Goal: Transaction & Acquisition: Purchase product/service

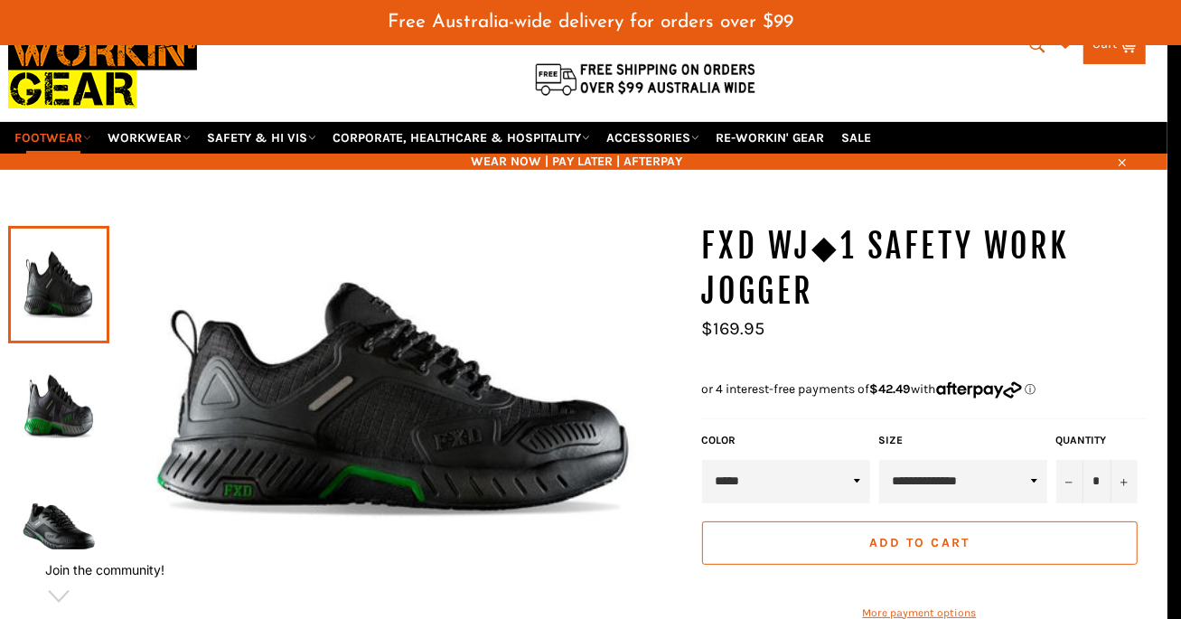
scroll to position [89, 14]
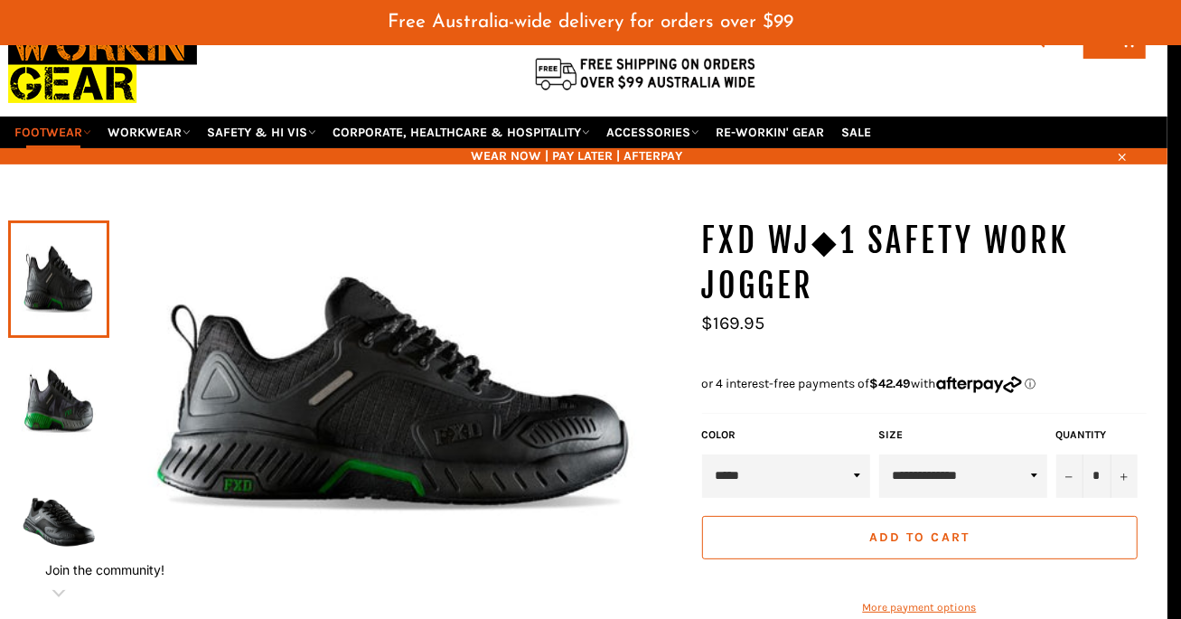
click at [991, 455] on select "**********" at bounding box center [963, 476] width 168 height 43
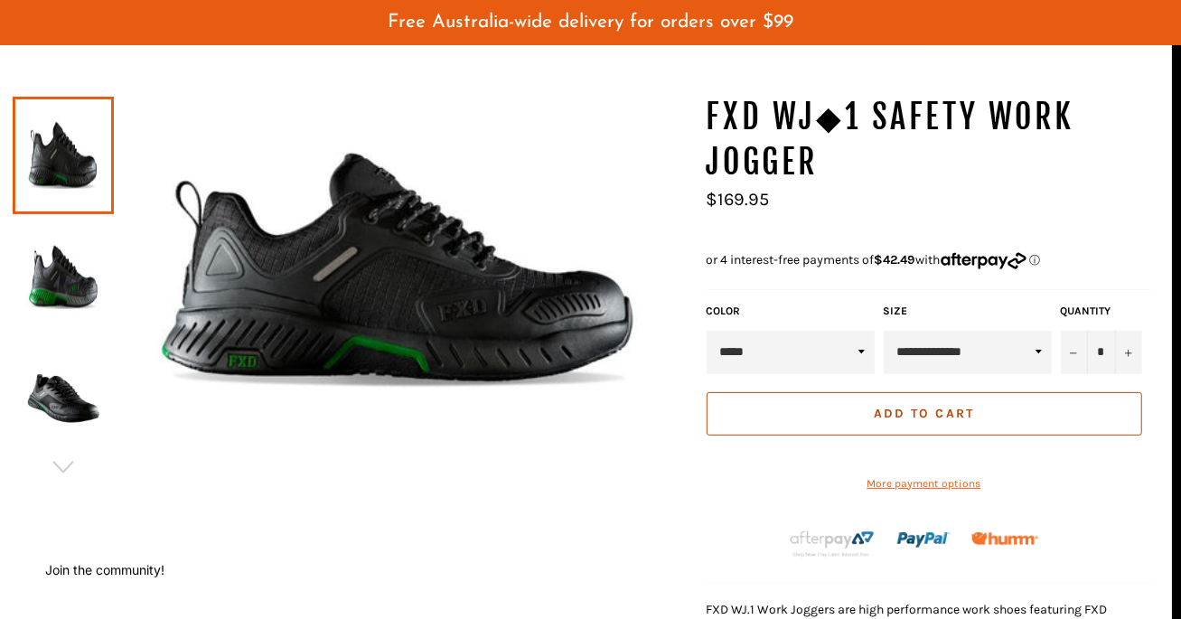
scroll to position [213, 9]
click at [952, 406] on span "Add to Cart" at bounding box center [924, 413] width 100 height 15
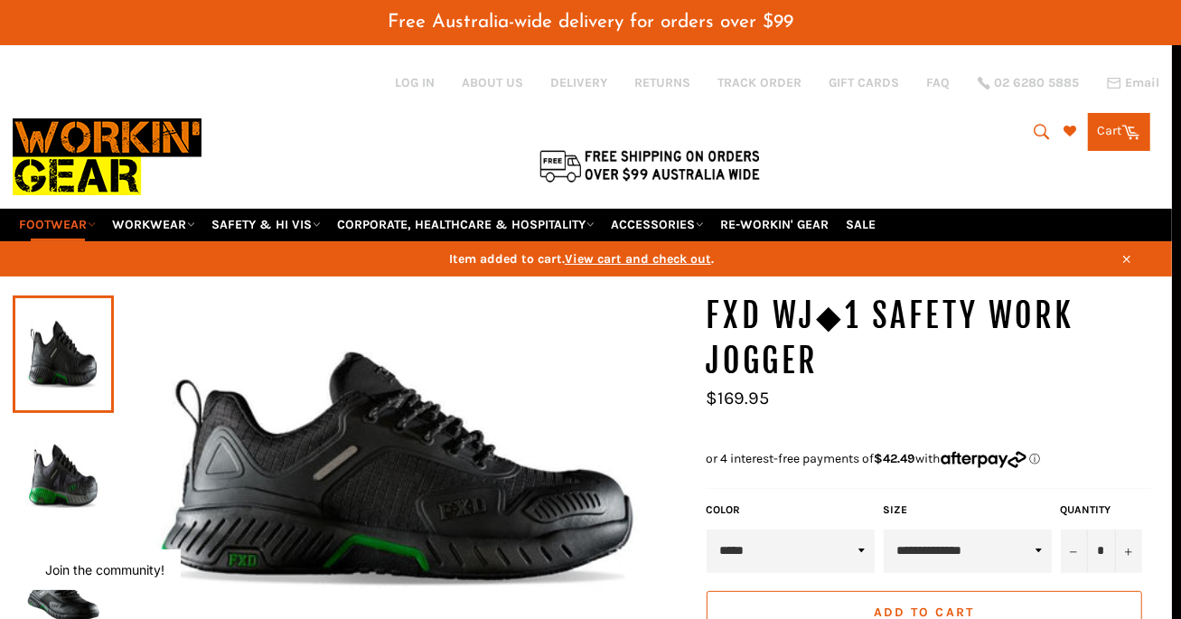
scroll to position [0, 9]
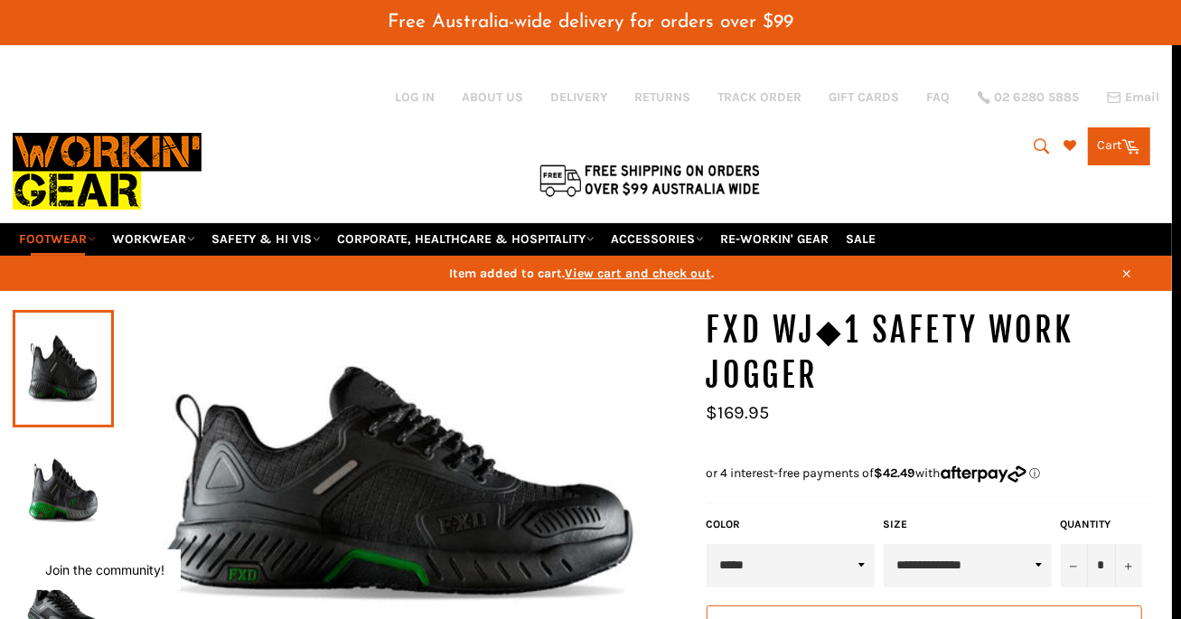
click at [1120, 136] on link "Cart Cart 0 items" at bounding box center [1119, 146] width 62 height 38
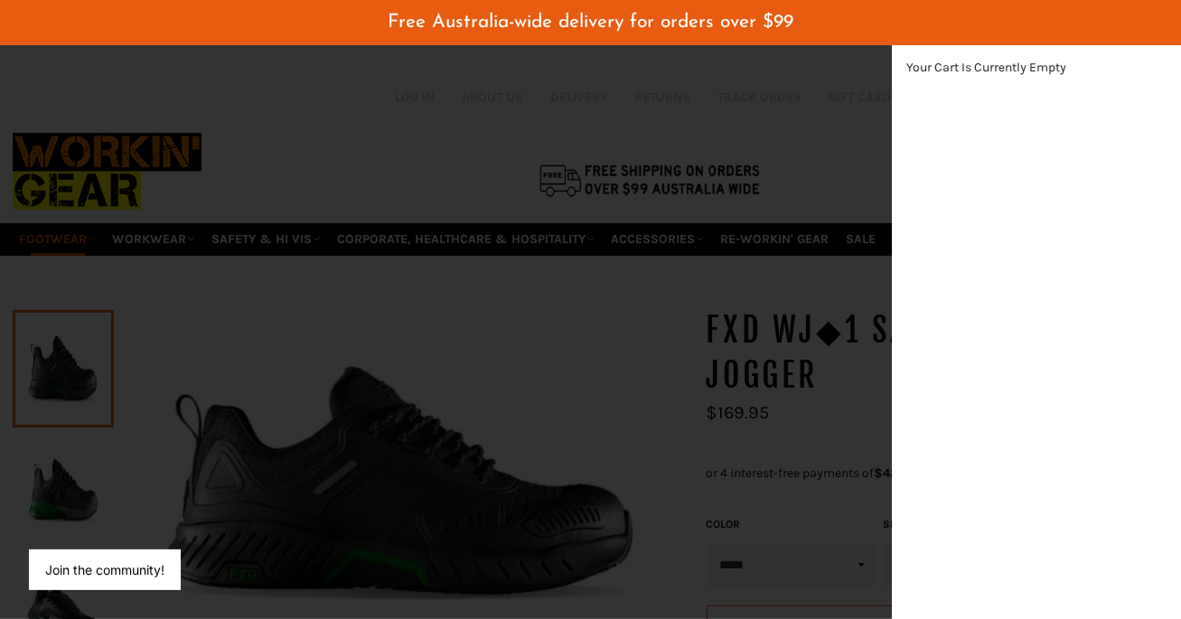
click at [681, 101] on div "modal" at bounding box center [590, 309] width 1181 height 619
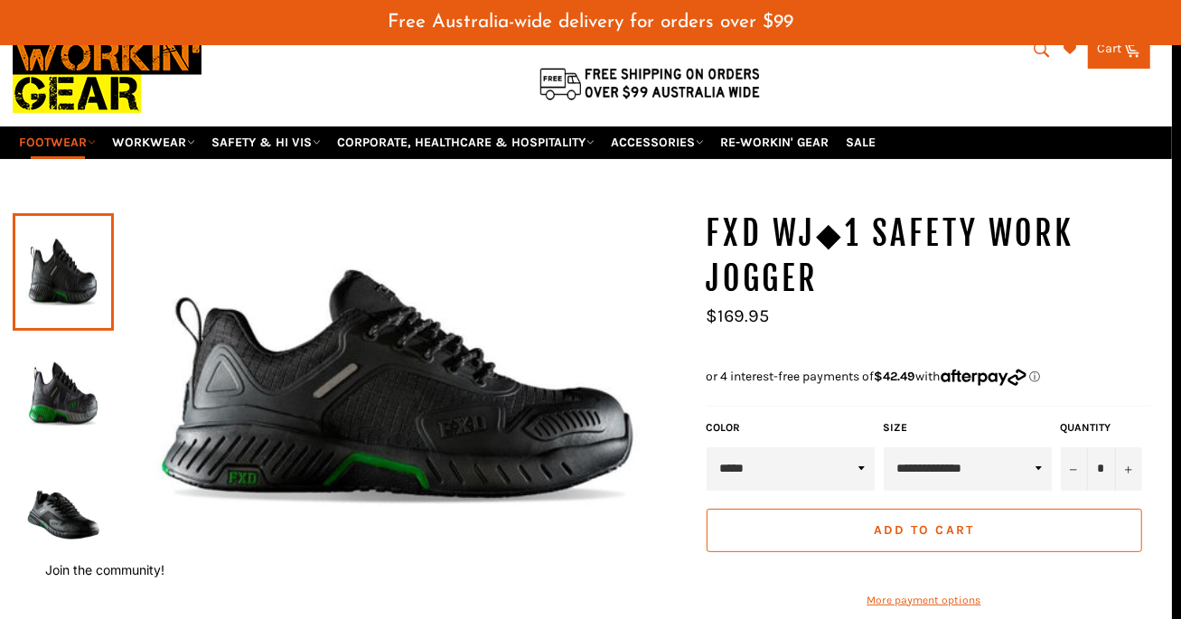
scroll to position [152, 9]
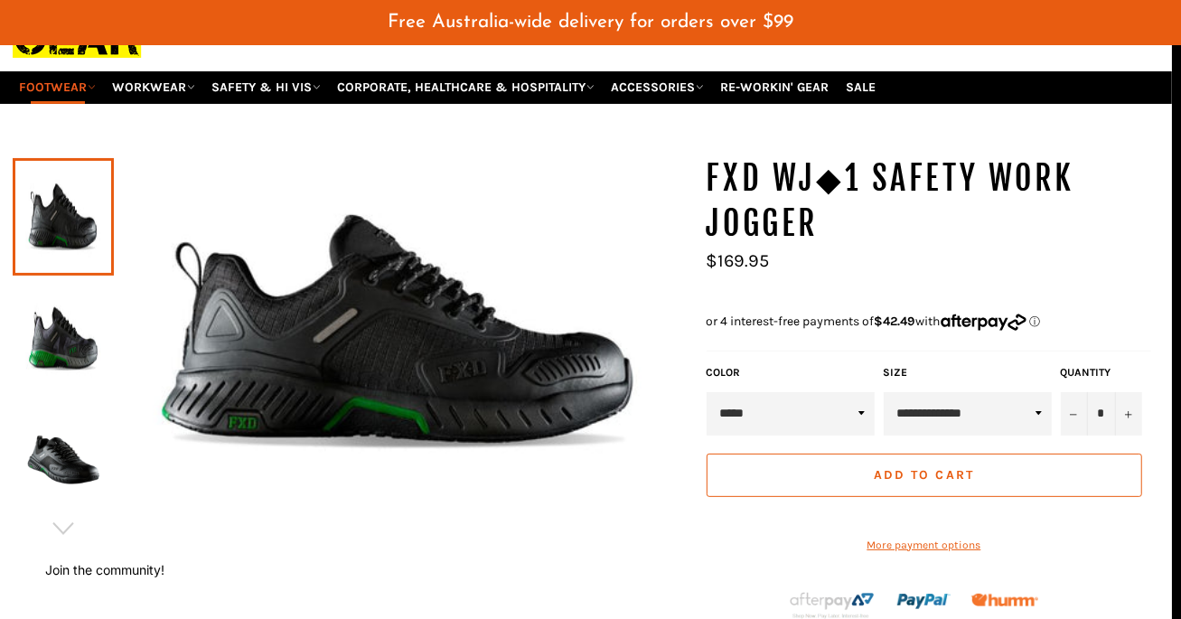
click at [951, 467] on span "Add to Cart" at bounding box center [924, 474] width 100 height 15
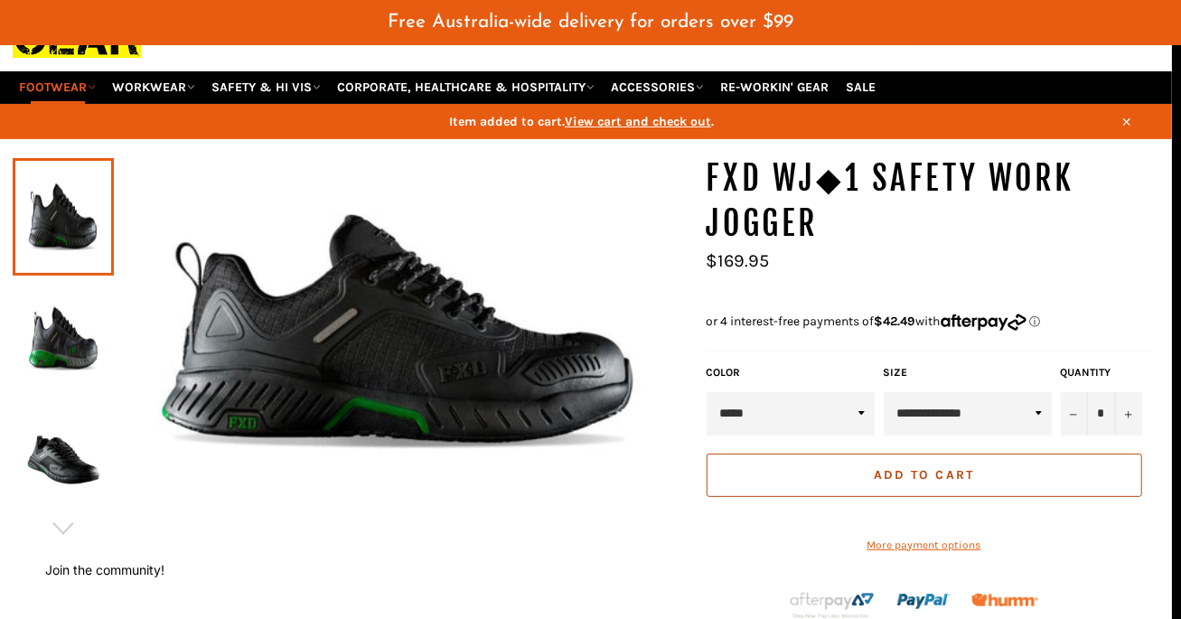
scroll to position [0, 9]
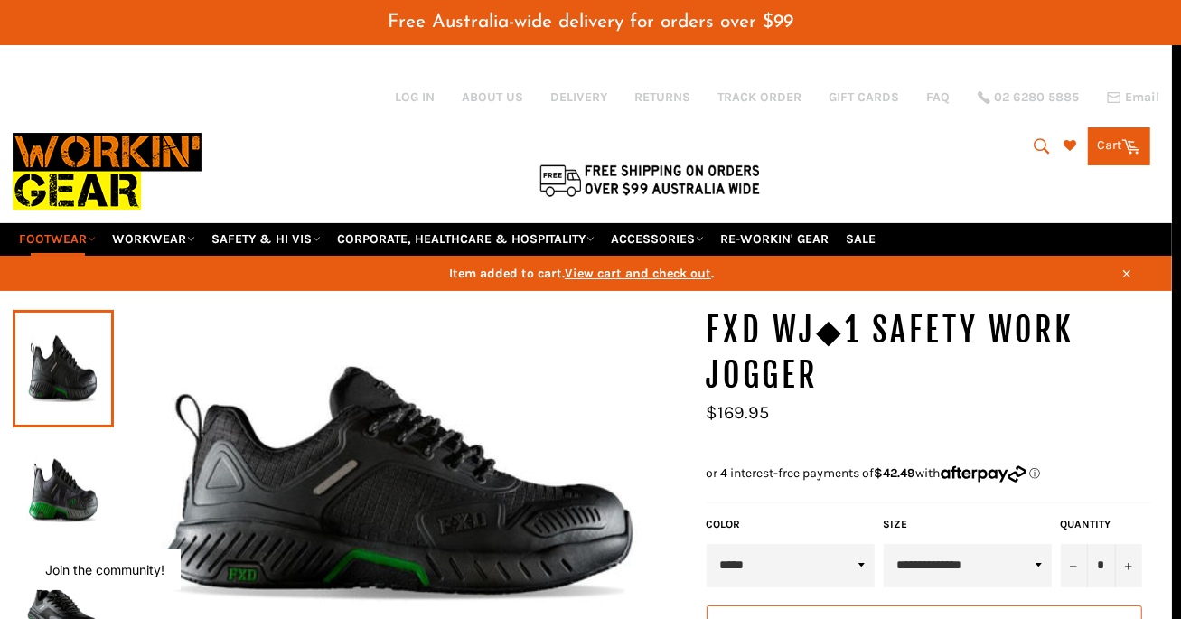
click at [1128, 140] on icon at bounding box center [1132, 147] width 19 height 14
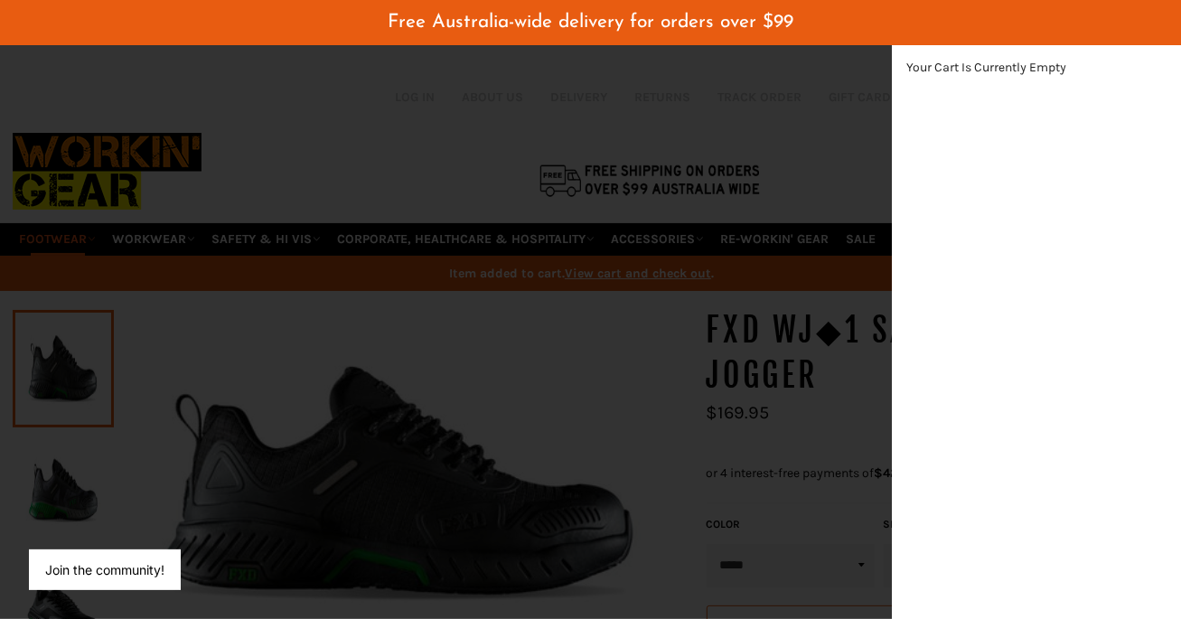
click at [662, 156] on div "modal" at bounding box center [590, 309] width 1181 height 619
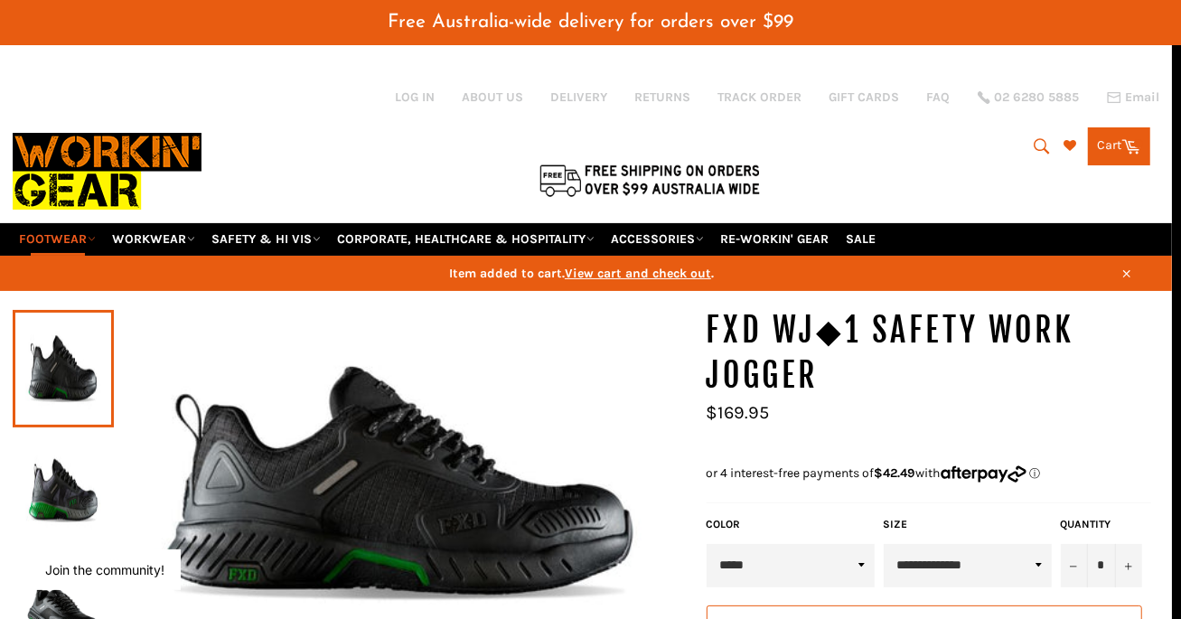
click at [630, 266] on span "View cart and check out" at bounding box center [638, 273] width 146 height 15
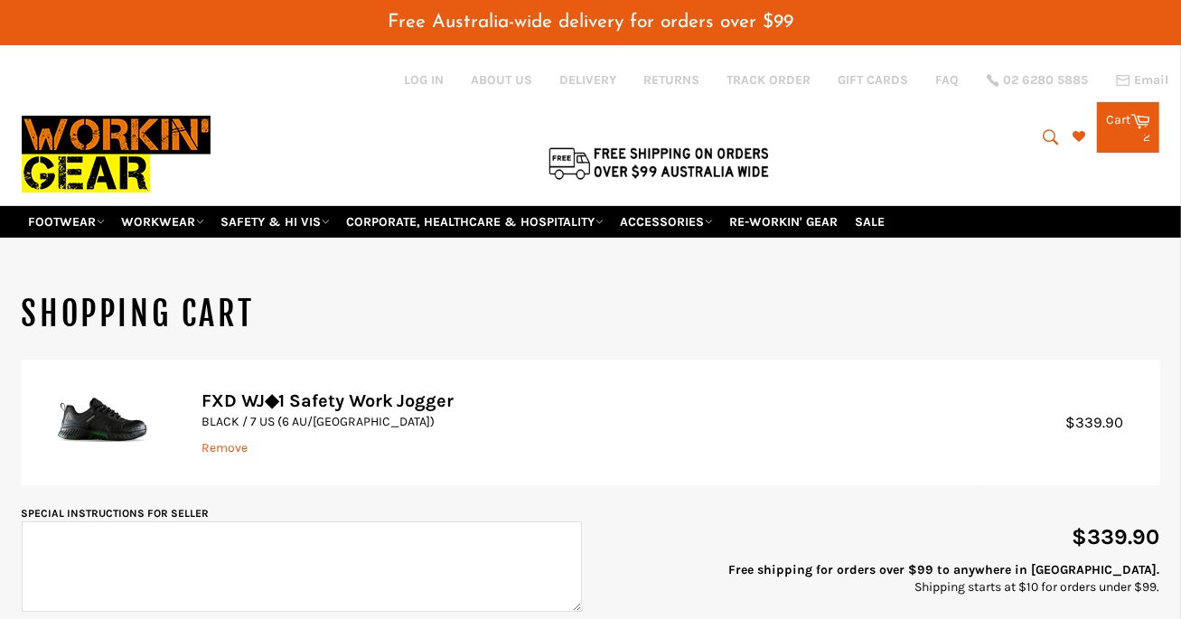
scroll to position [221, 0]
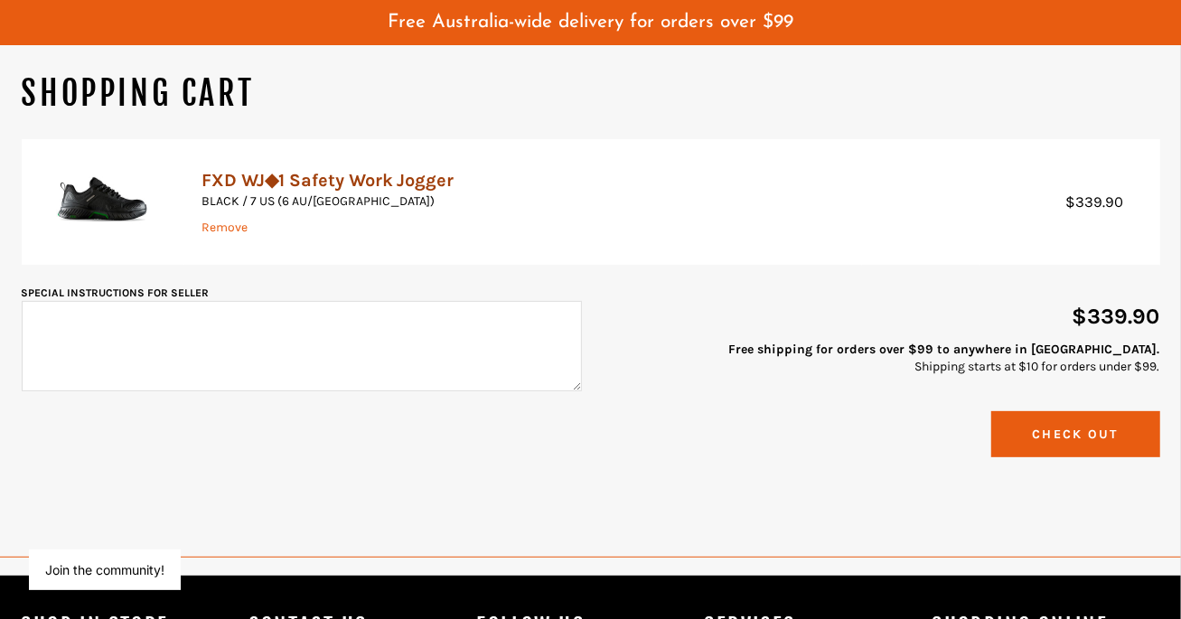
click at [333, 170] on link "FXD WJ◆1 Safety Work Jogger" at bounding box center [328, 180] width 252 height 21
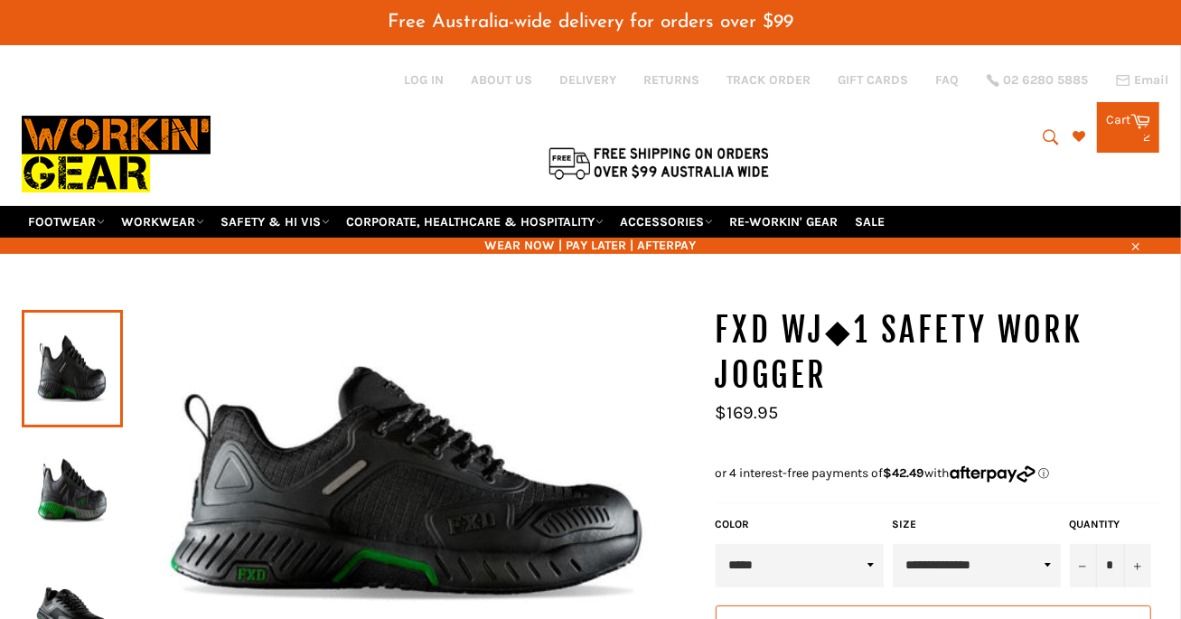
click at [1126, 131] on div "2 items" at bounding box center [1128, 137] width 44 height 13
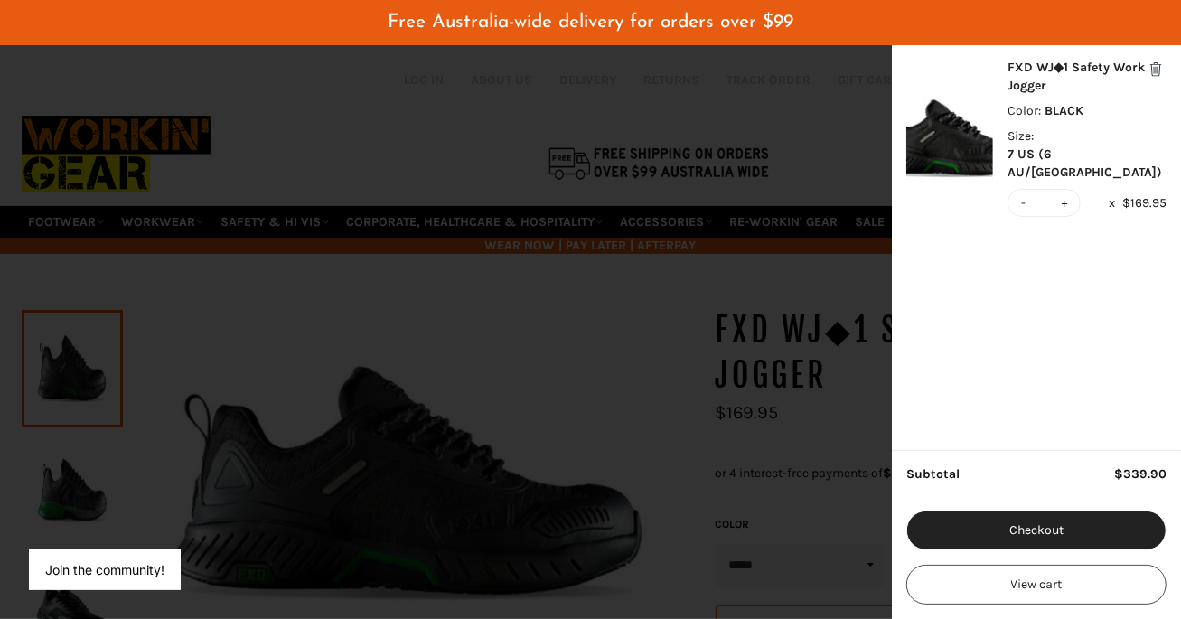
click at [1030, 190] on input "*" at bounding box center [1044, 203] width 28 height 26
click at [1029, 190] on button "-" at bounding box center [1024, 203] width 13 height 26
type input "*"
click at [1025, 190] on button "-" at bounding box center [1024, 203] width 13 height 26
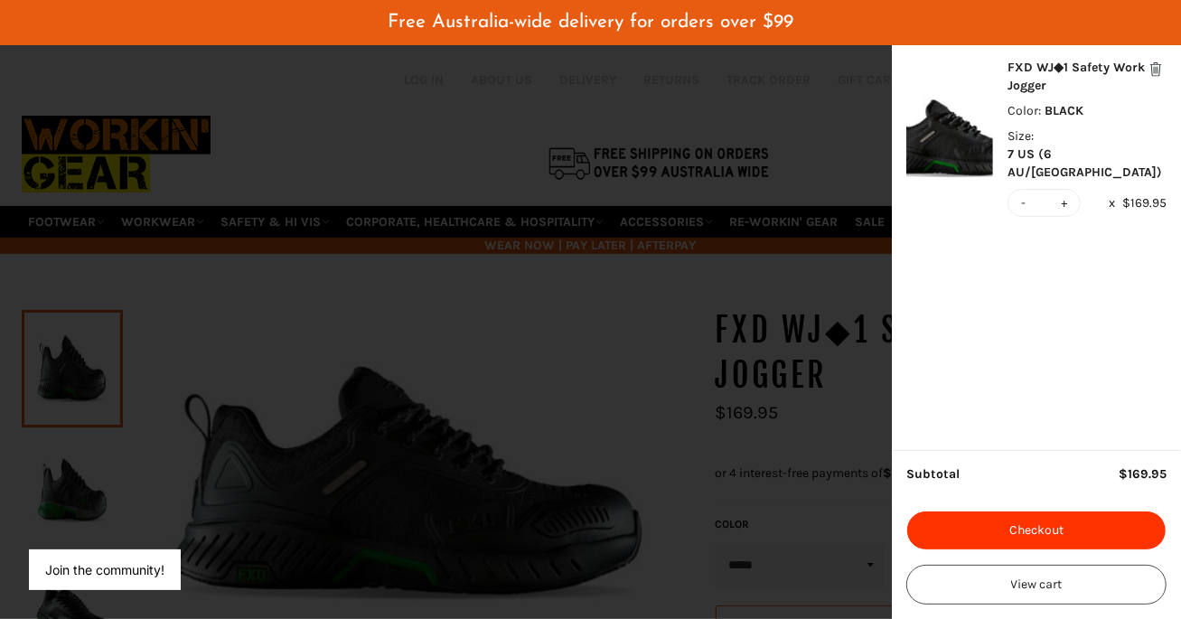
click at [1053, 525] on button "Checkout" at bounding box center [1037, 531] width 260 height 40
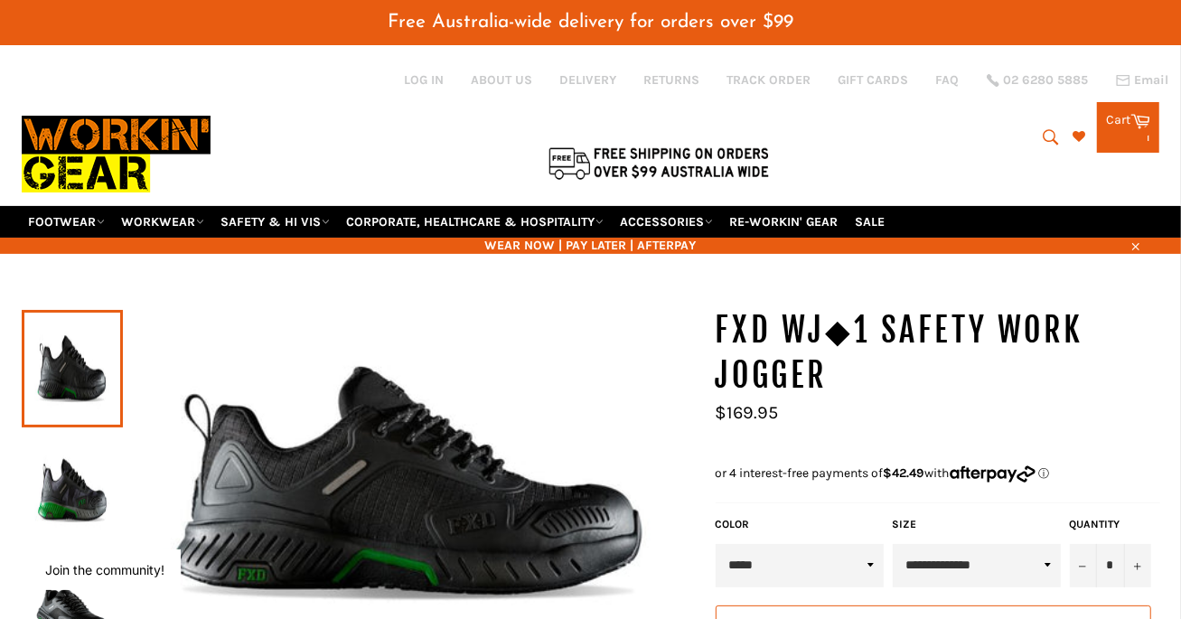
click at [1123, 108] on link "Cart Cart 1 items" at bounding box center [1128, 127] width 62 height 51
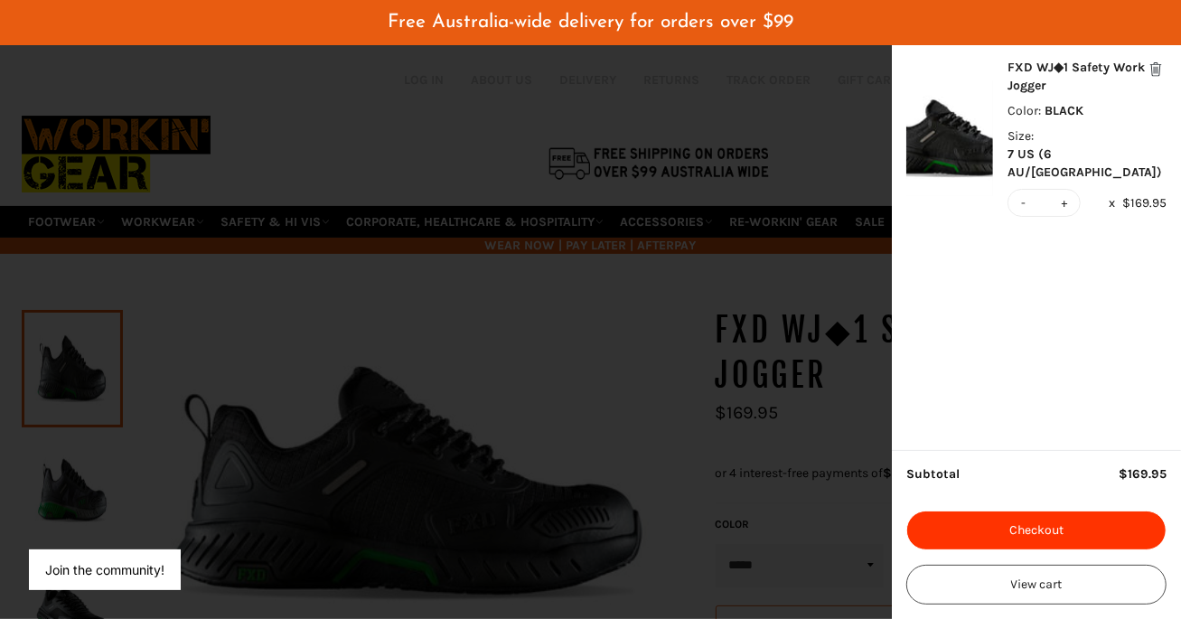
click at [1097, 528] on button "Checkout" at bounding box center [1037, 531] width 260 height 40
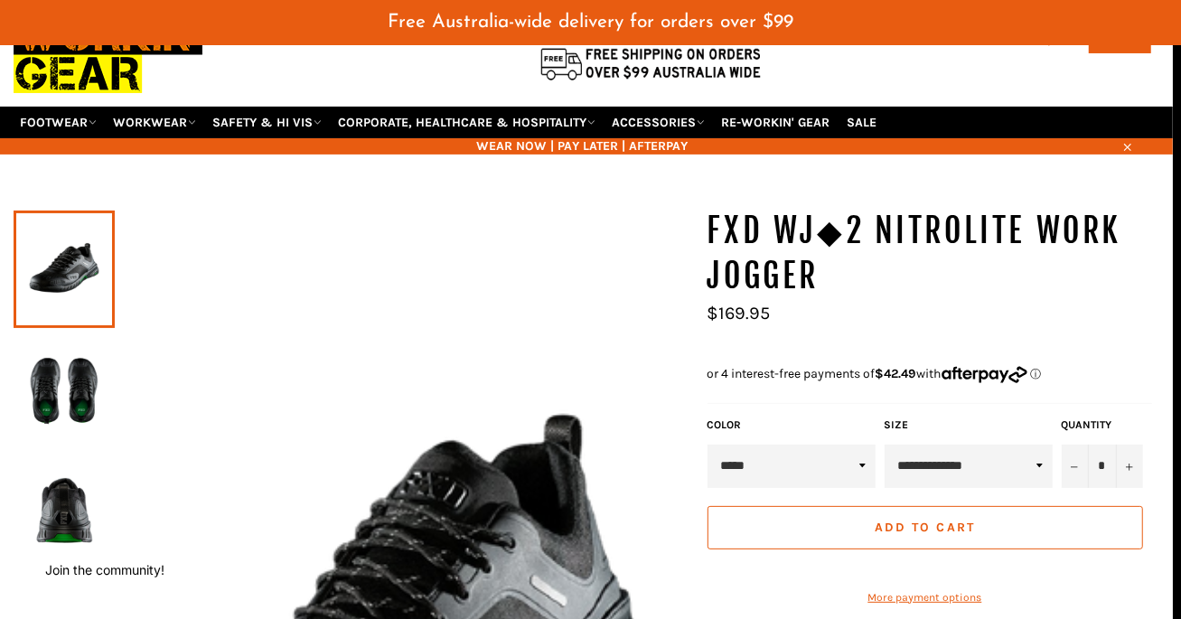
scroll to position [231, 8]
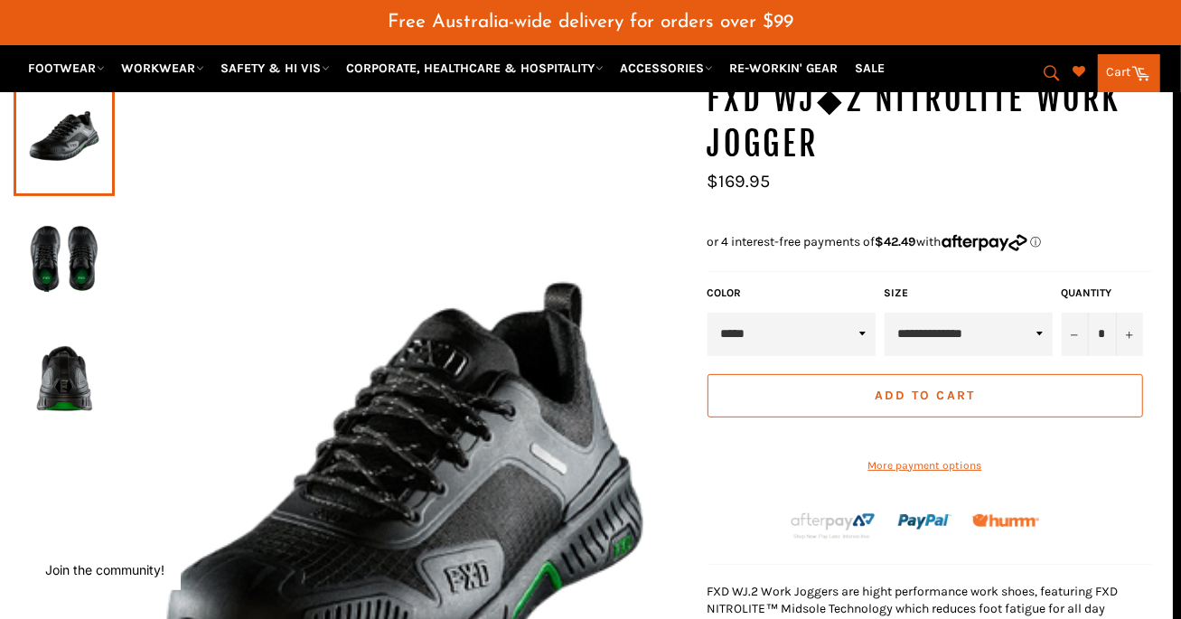
click at [70, 222] on img at bounding box center [64, 258] width 83 height 99
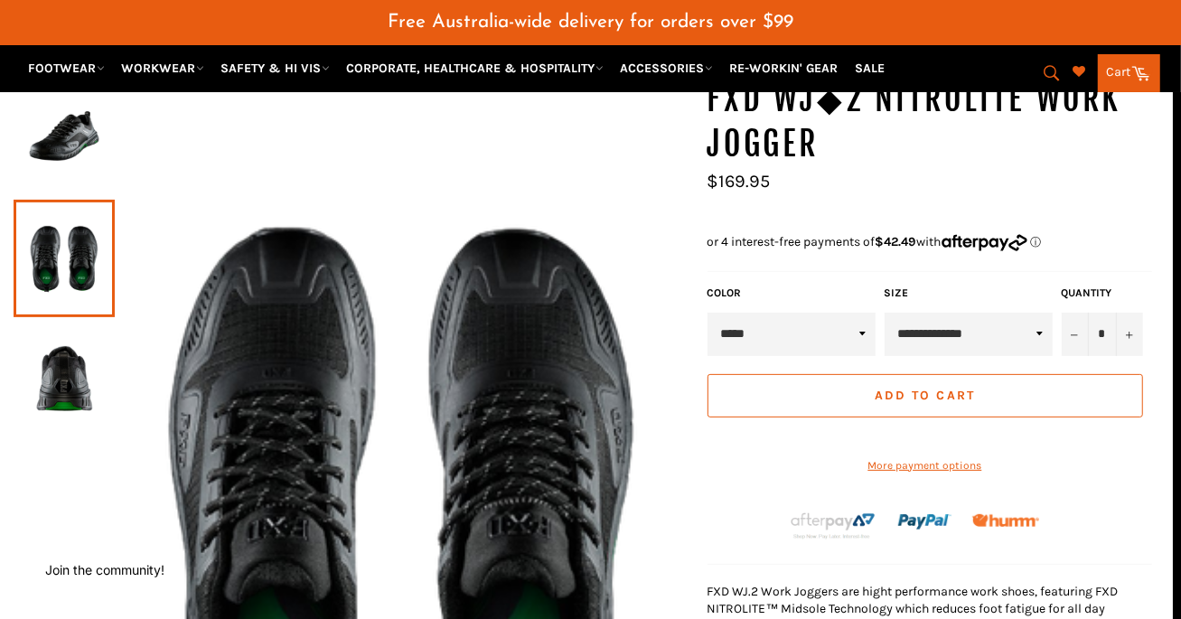
click at [58, 339] on img at bounding box center [64, 379] width 83 height 99
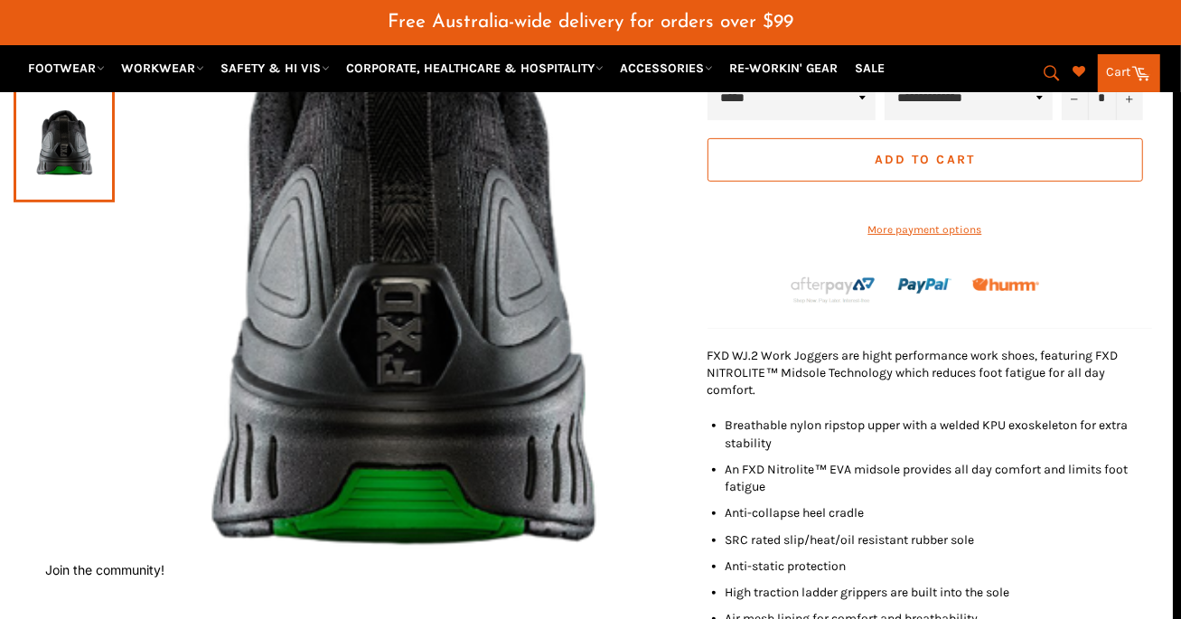
scroll to position [563, 8]
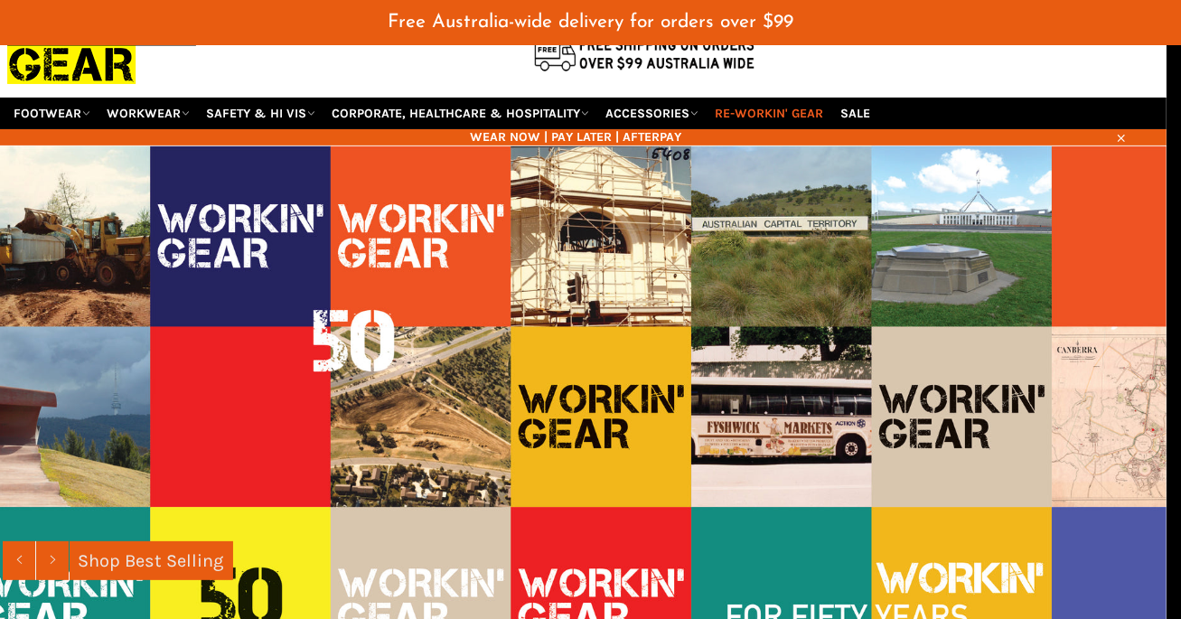
scroll to position [115, 14]
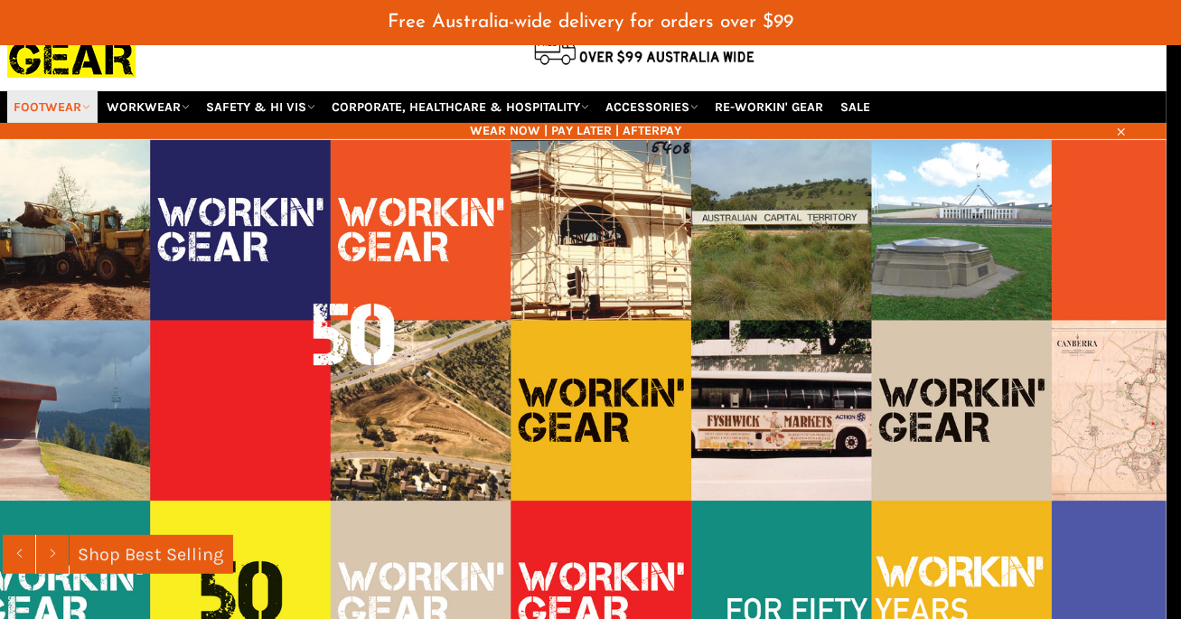
click at [60, 91] on link "FOOTWEAR" at bounding box center [52, 107] width 90 height 32
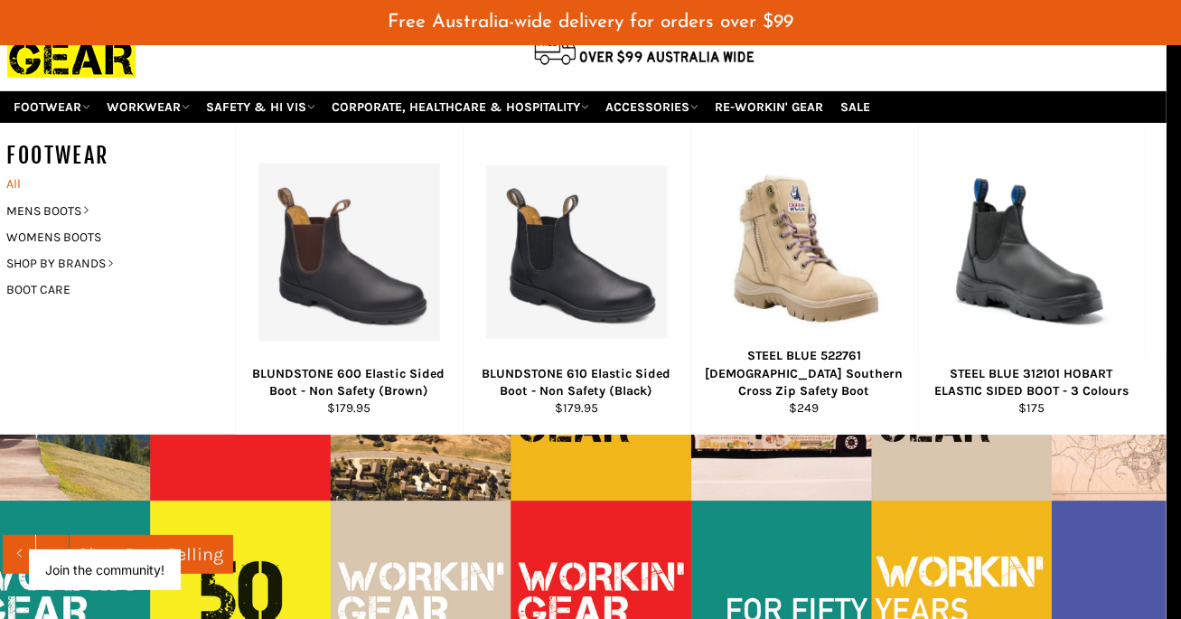
click at [14, 171] on link "All" at bounding box center [116, 184] width 237 height 26
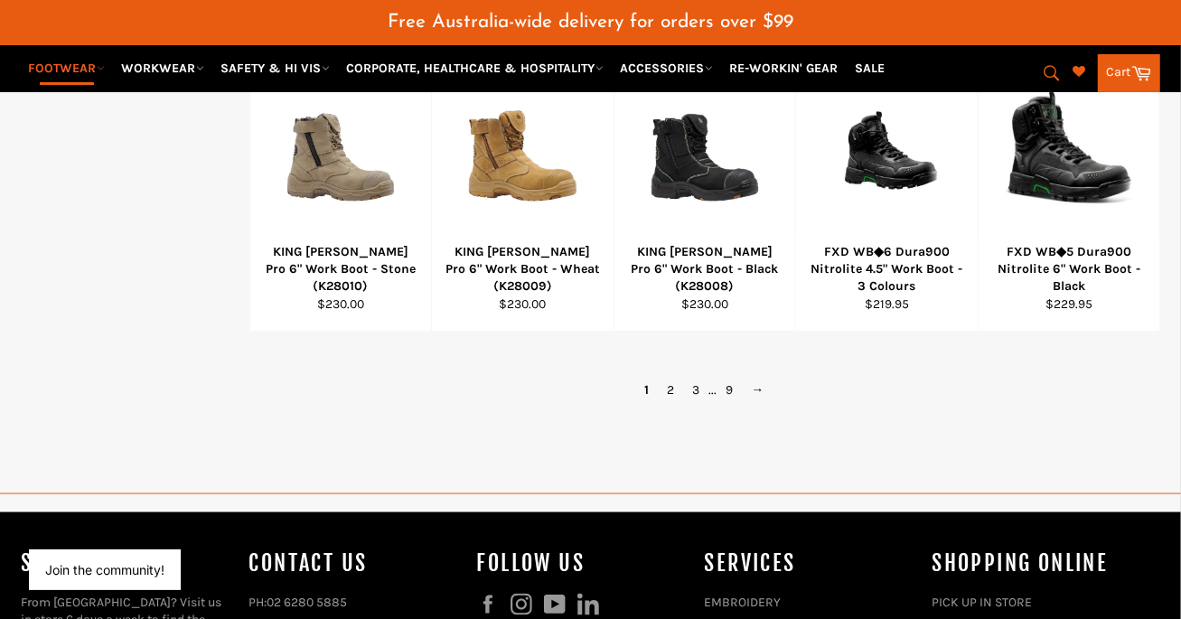
scroll to position [1550, 0]
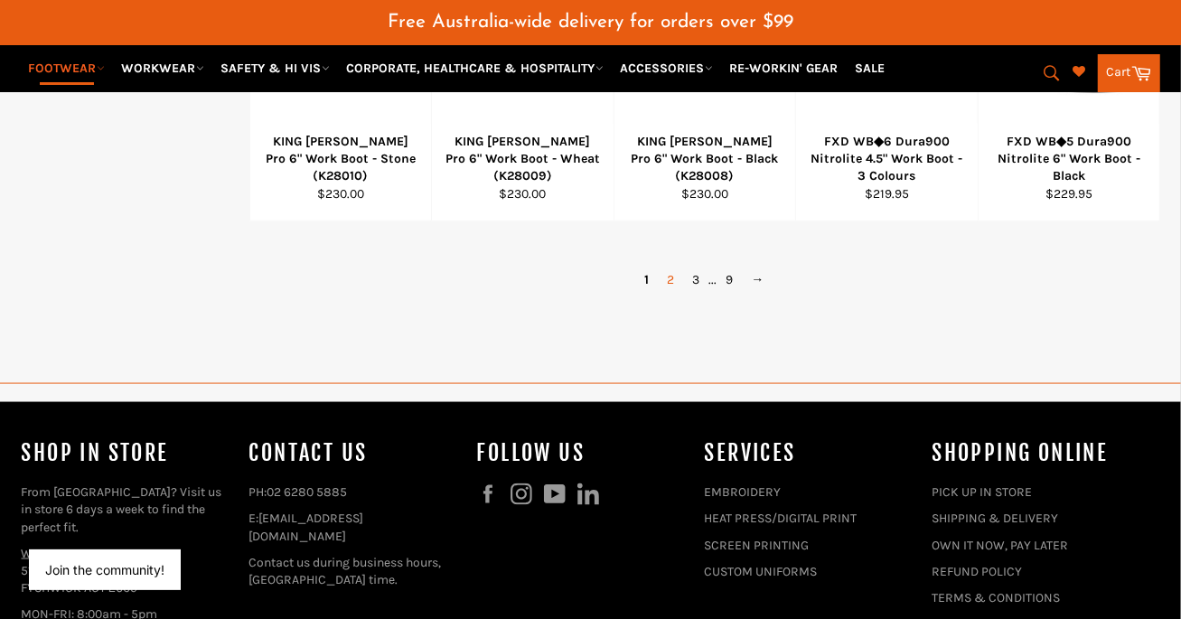
click at [672, 267] on link "2" at bounding box center [671, 280] width 25 height 26
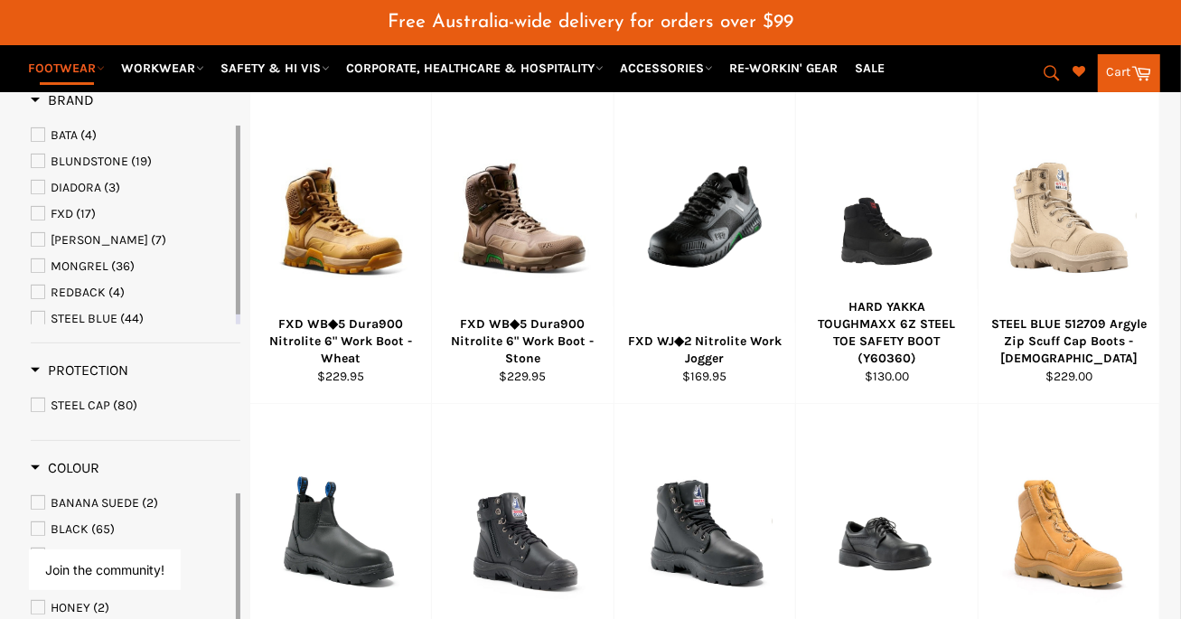
scroll to position [428, 0]
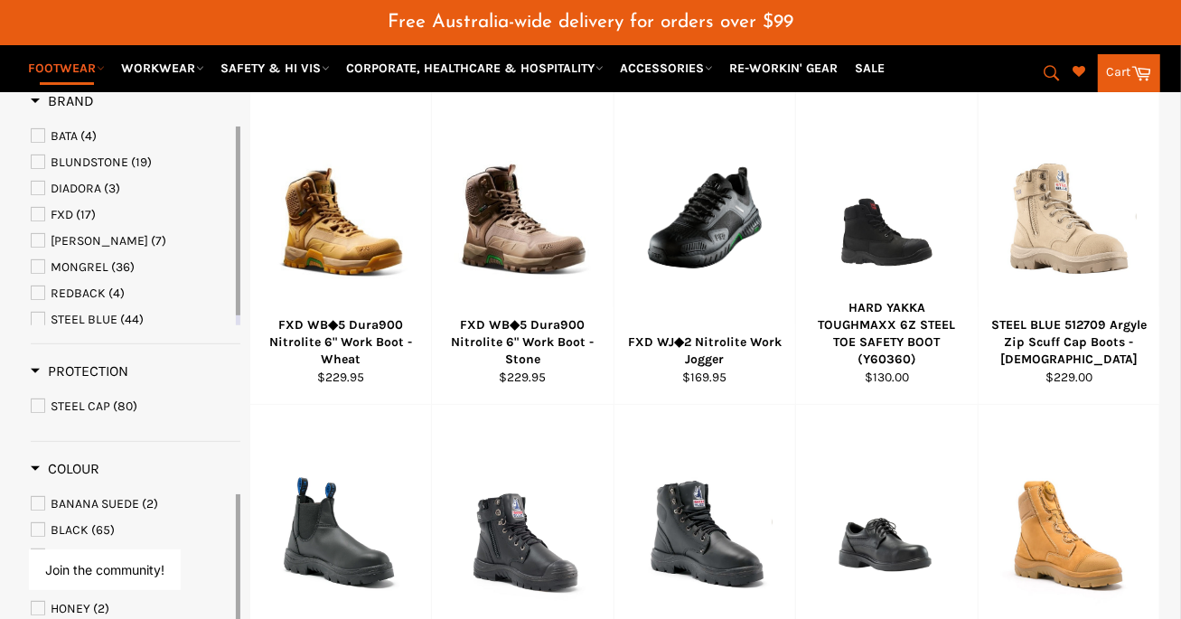
click at [81, 399] on span "STEEL CAP" at bounding box center [82, 406] width 60 height 15
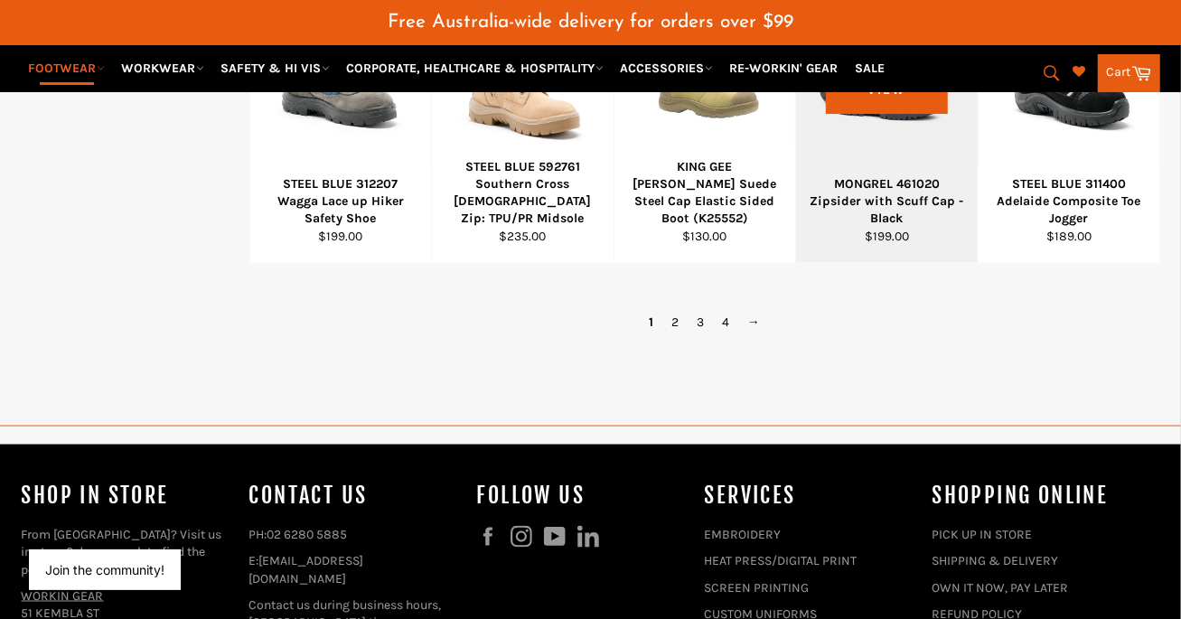
scroll to position [1483, 0]
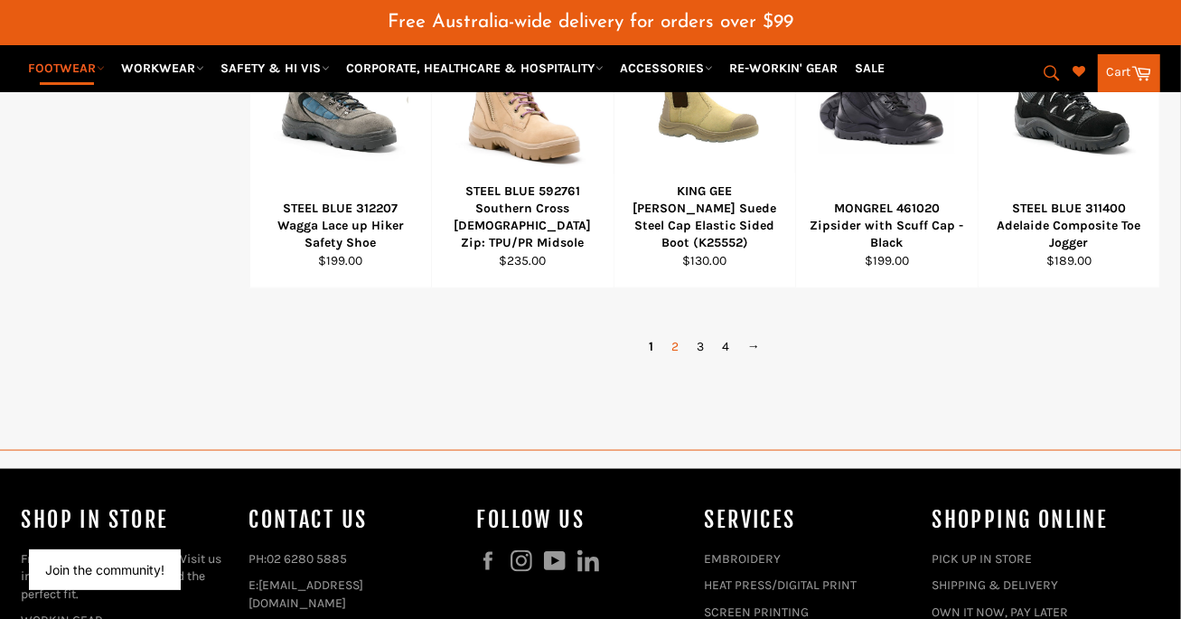
click at [674, 334] on link "2" at bounding box center [674, 347] width 25 height 26
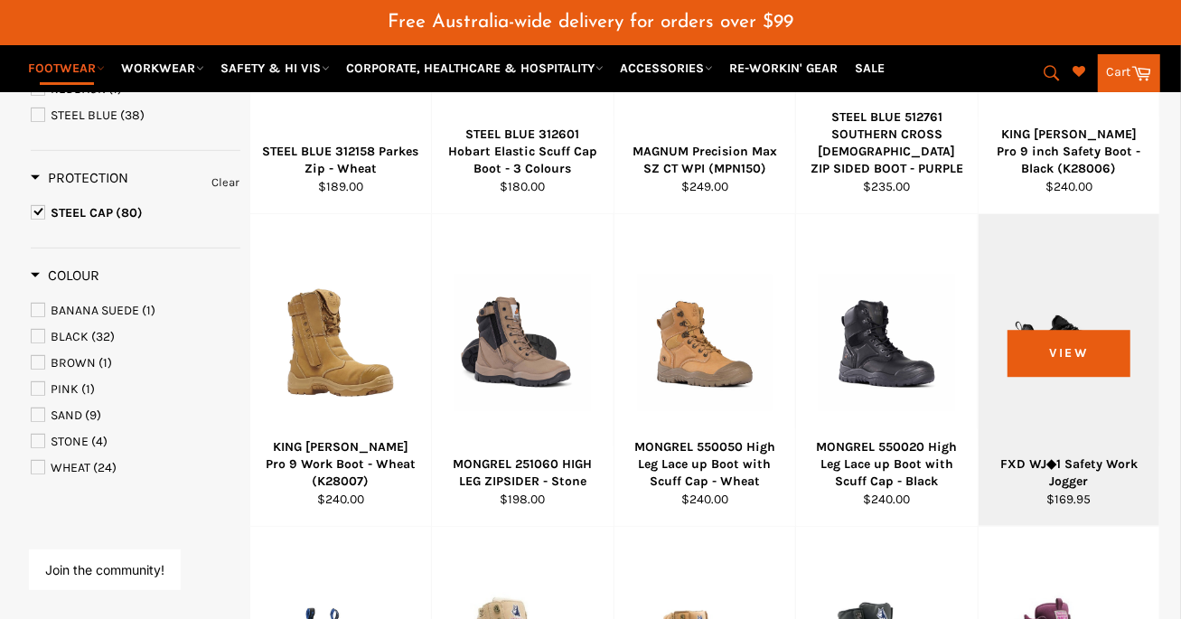
scroll to position [615, 0]
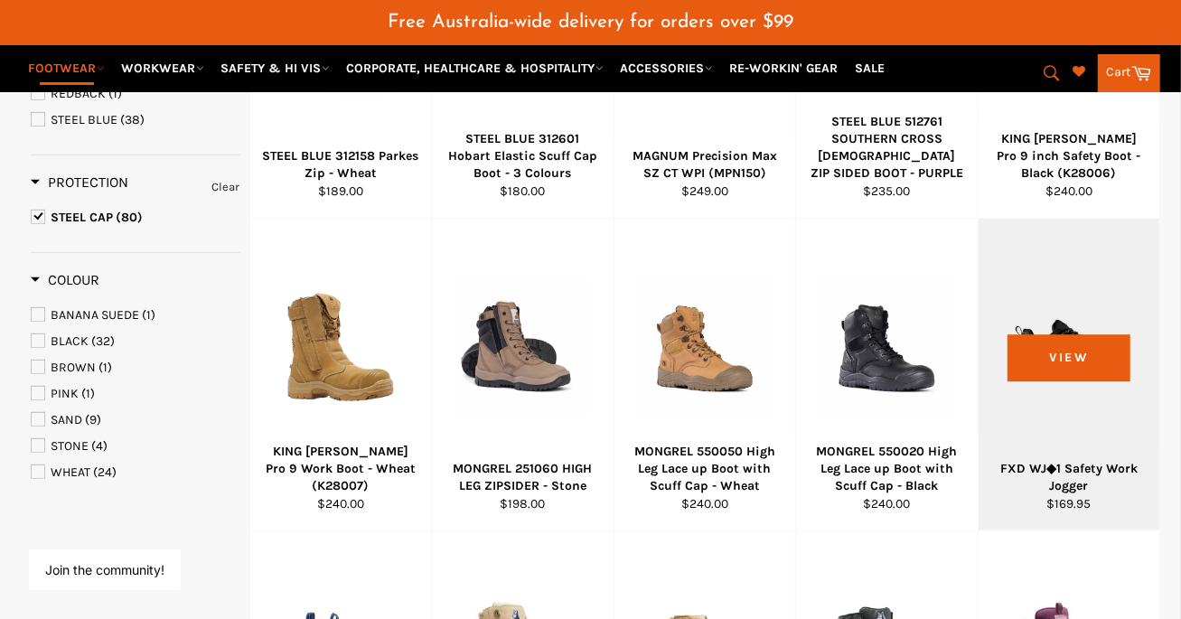
click at [1080, 293] on div at bounding box center [1069, 347] width 136 height 212
